Goal: Information Seeking & Learning: Learn about a topic

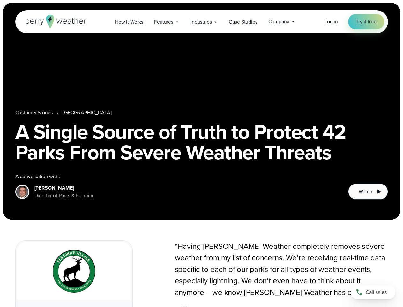
click at [202, 153] on h1 "A Single Source of Truth to Protect 42 Parks From Severe Weather Threats" at bounding box center [201, 141] width 373 height 41
click at [202, 22] on span "Industries" at bounding box center [201, 22] width 21 height 8
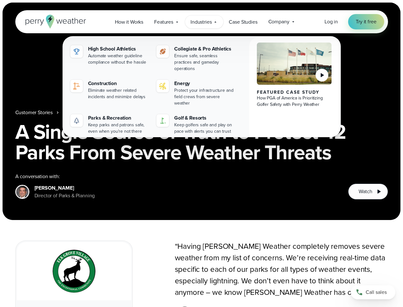
click at [202, 111] on nav "Customer Stories [GEOGRAPHIC_DATA]" at bounding box center [201, 113] width 373 height 8
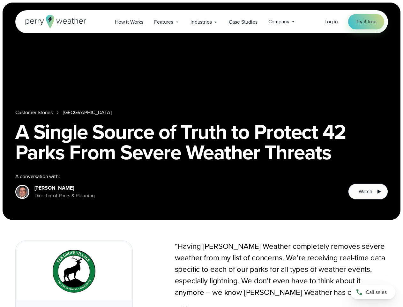
click at [88, 112] on link "[GEOGRAPHIC_DATA]" at bounding box center [87, 113] width 49 height 8
click at [368, 191] on span "Watch" at bounding box center [365, 191] width 13 height 8
